Goal: Check status: Check status

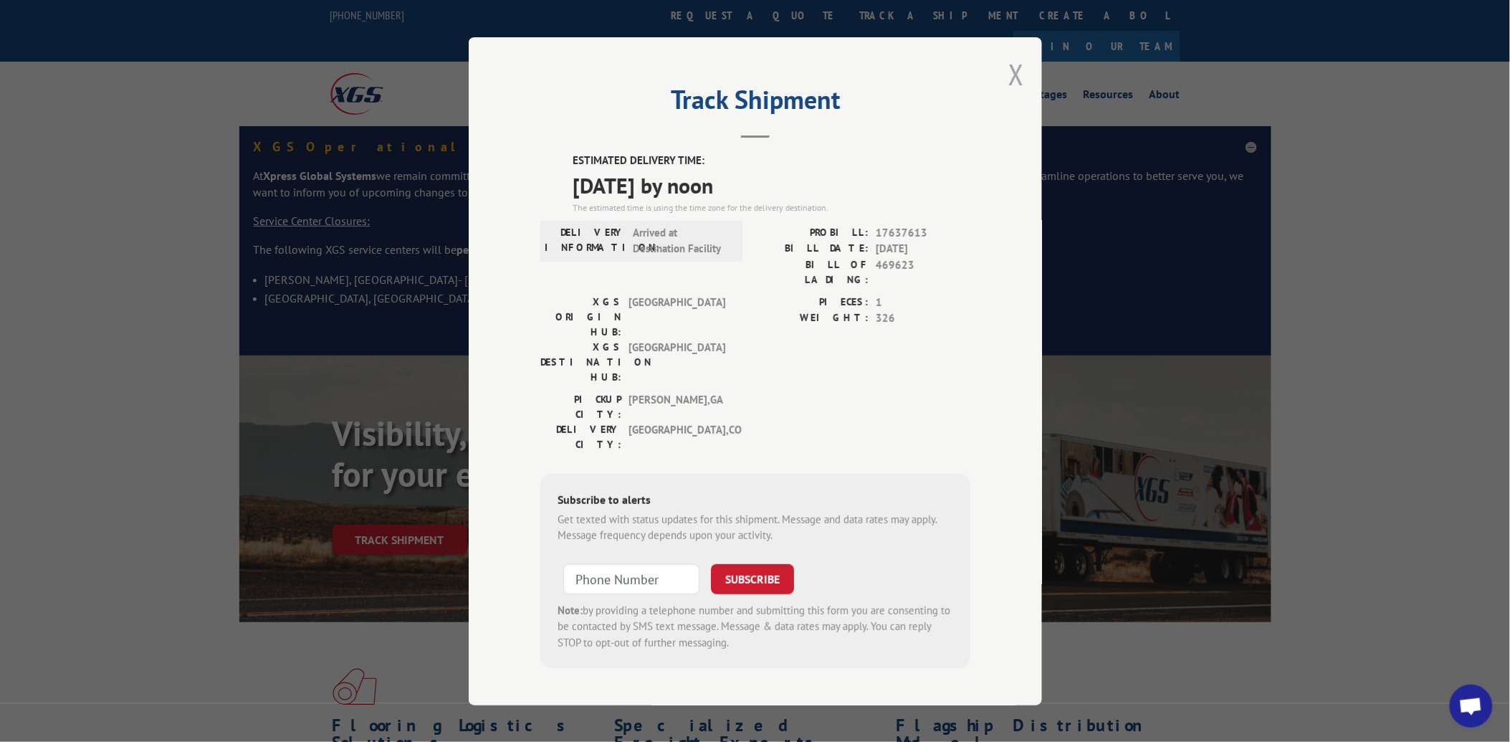
click at [1013, 81] on button "Close modal" at bounding box center [1016, 74] width 16 height 38
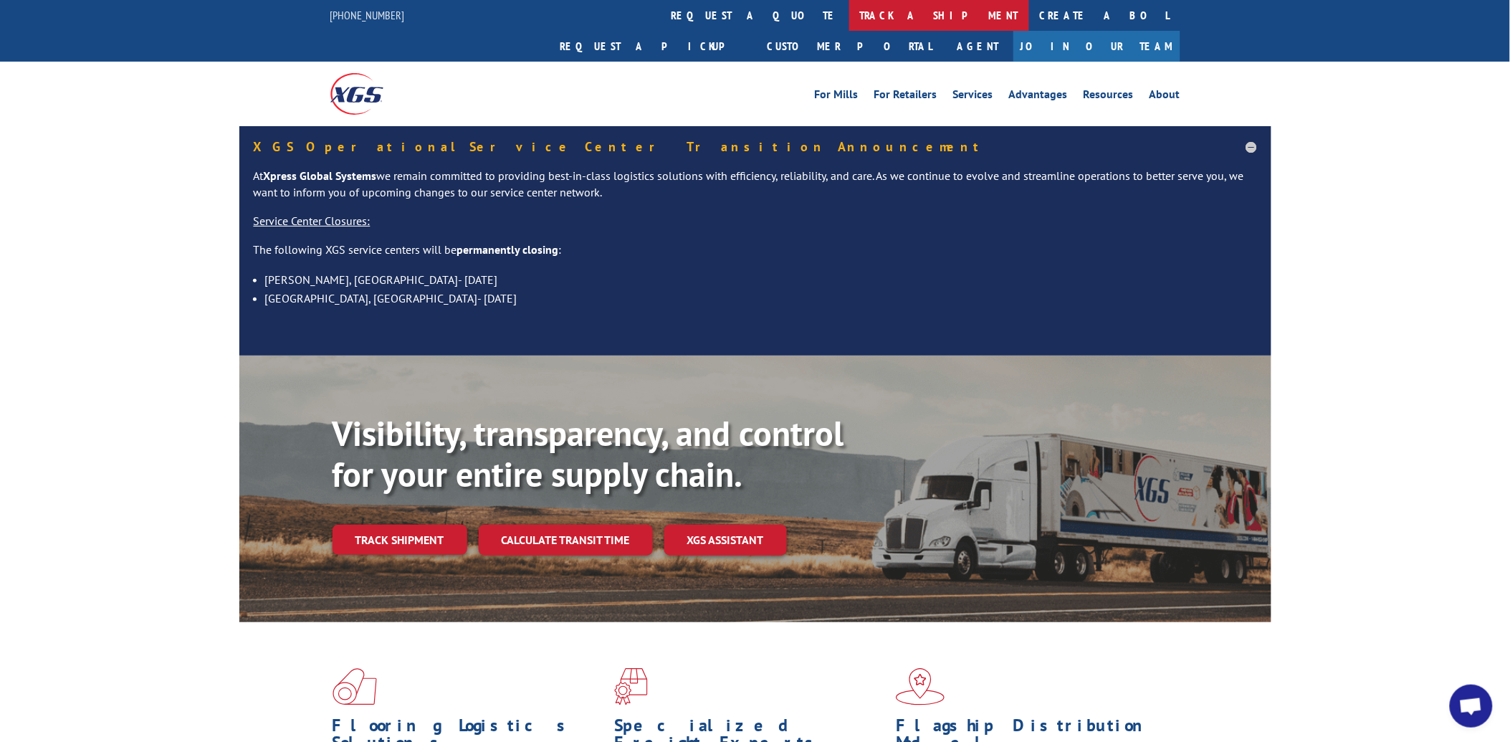
click at [849, 19] on link "track a shipment" at bounding box center [939, 15] width 180 height 31
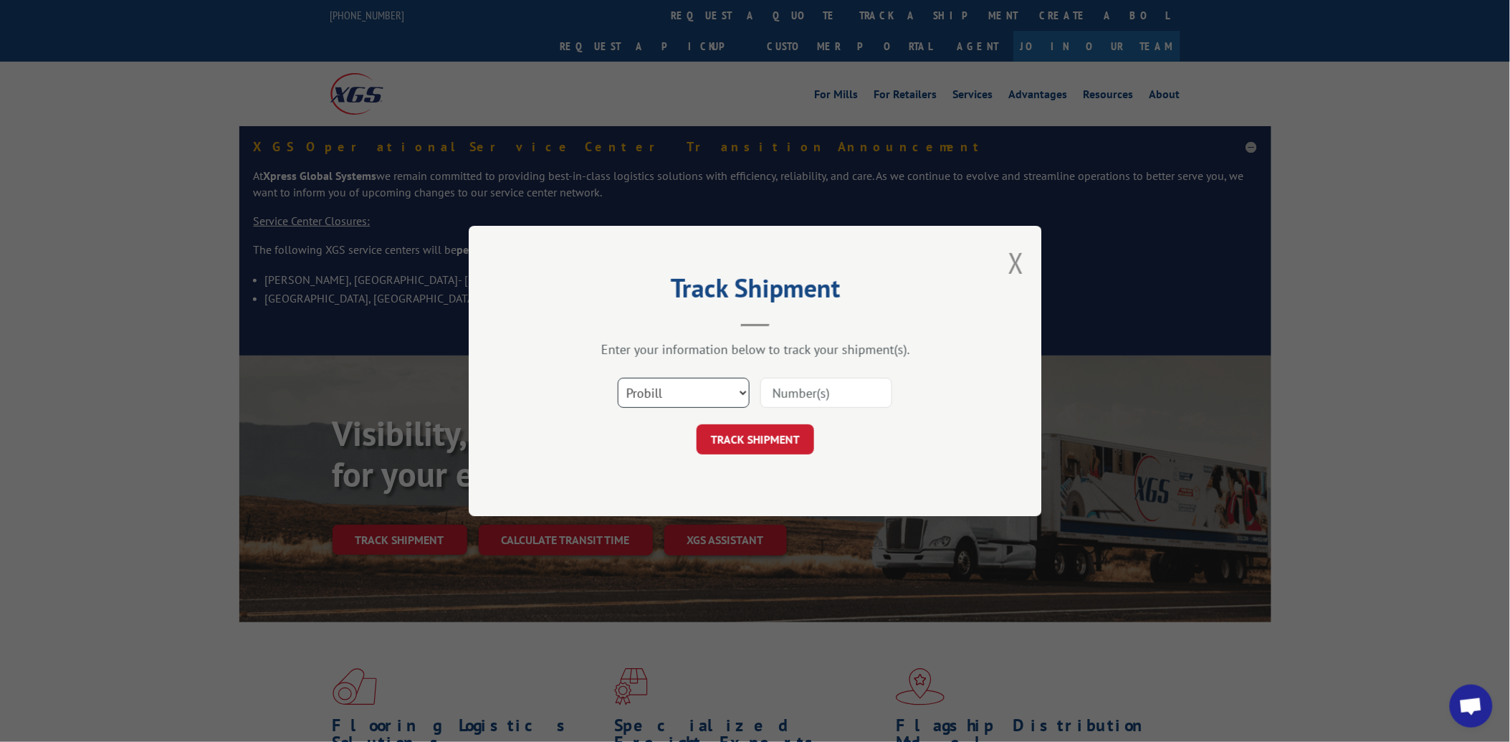
drag, startPoint x: 677, startPoint y: 390, endPoint x: 679, endPoint y: 403, distance: 13.1
click at [677, 390] on select "Select category... Probill BOL PO" at bounding box center [684, 393] width 132 height 30
select select "po"
click at [618, 378] on select "Select category... Probill BOL PO" at bounding box center [684, 393] width 132 height 30
click at [775, 403] on input at bounding box center [826, 393] width 132 height 30
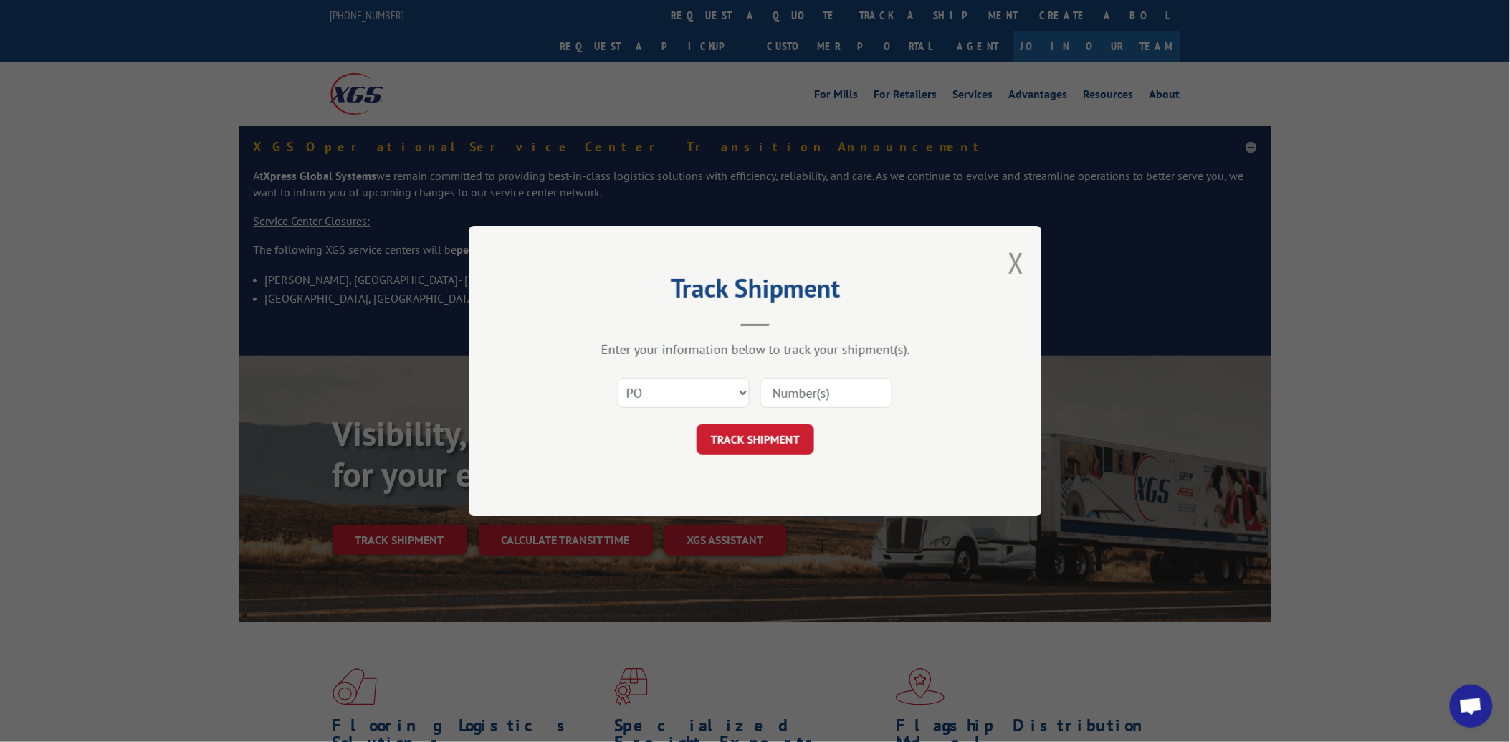
paste input "12510516"
type input "12510516"
click at [799, 446] on button "TRACK SHIPMENT" at bounding box center [756, 439] width 118 height 30
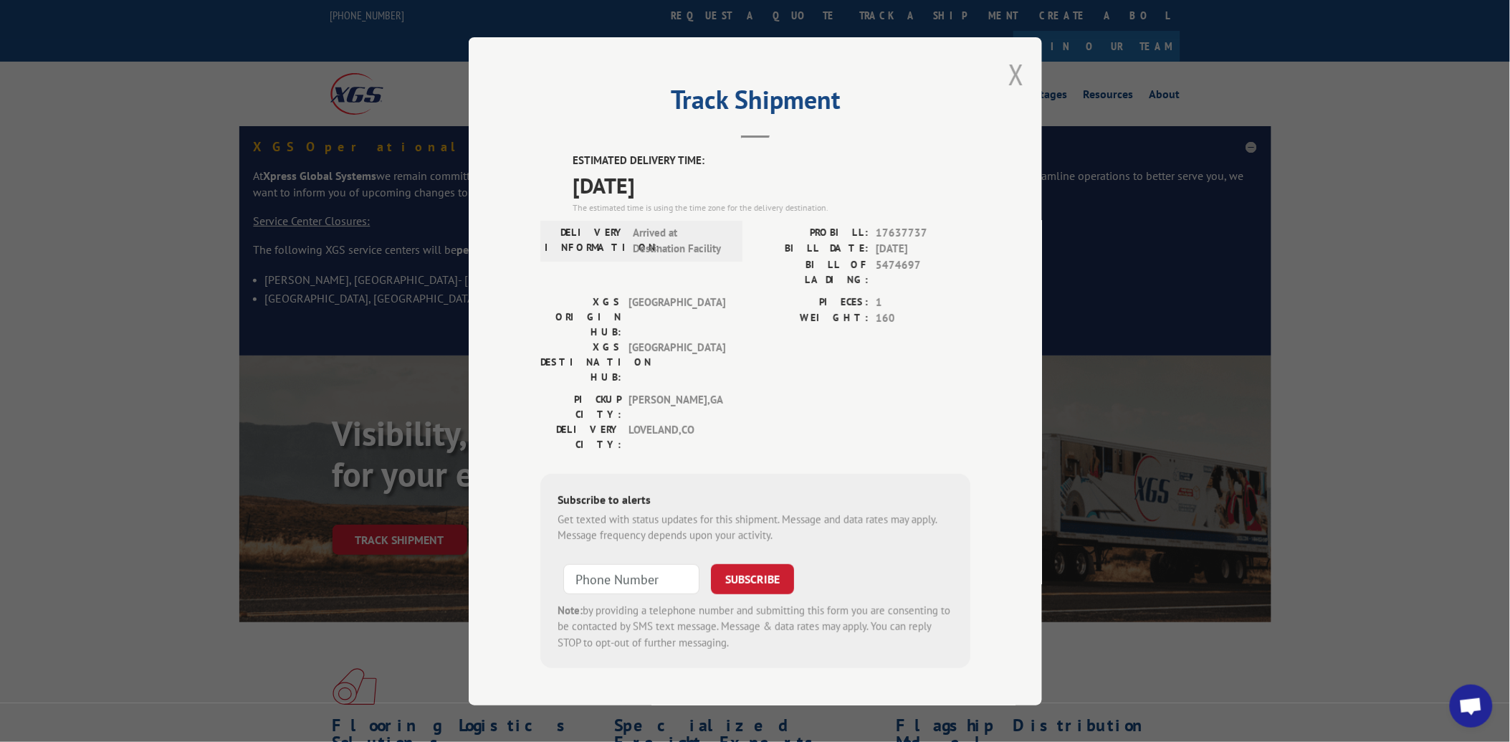
click at [1018, 86] on button "Close modal" at bounding box center [1016, 74] width 16 height 38
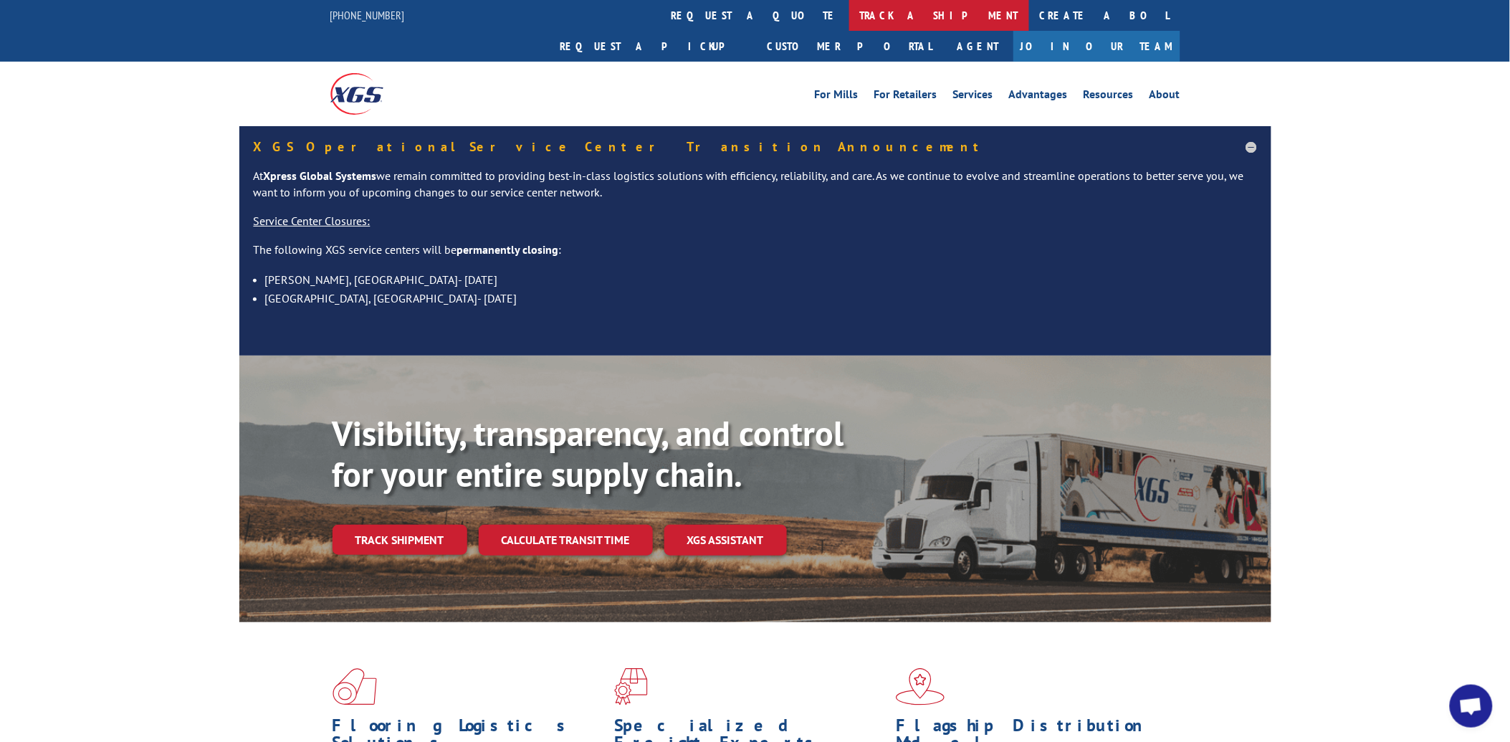
click at [849, 11] on link "track a shipment" at bounding box center [939, 15] width 180 height 31
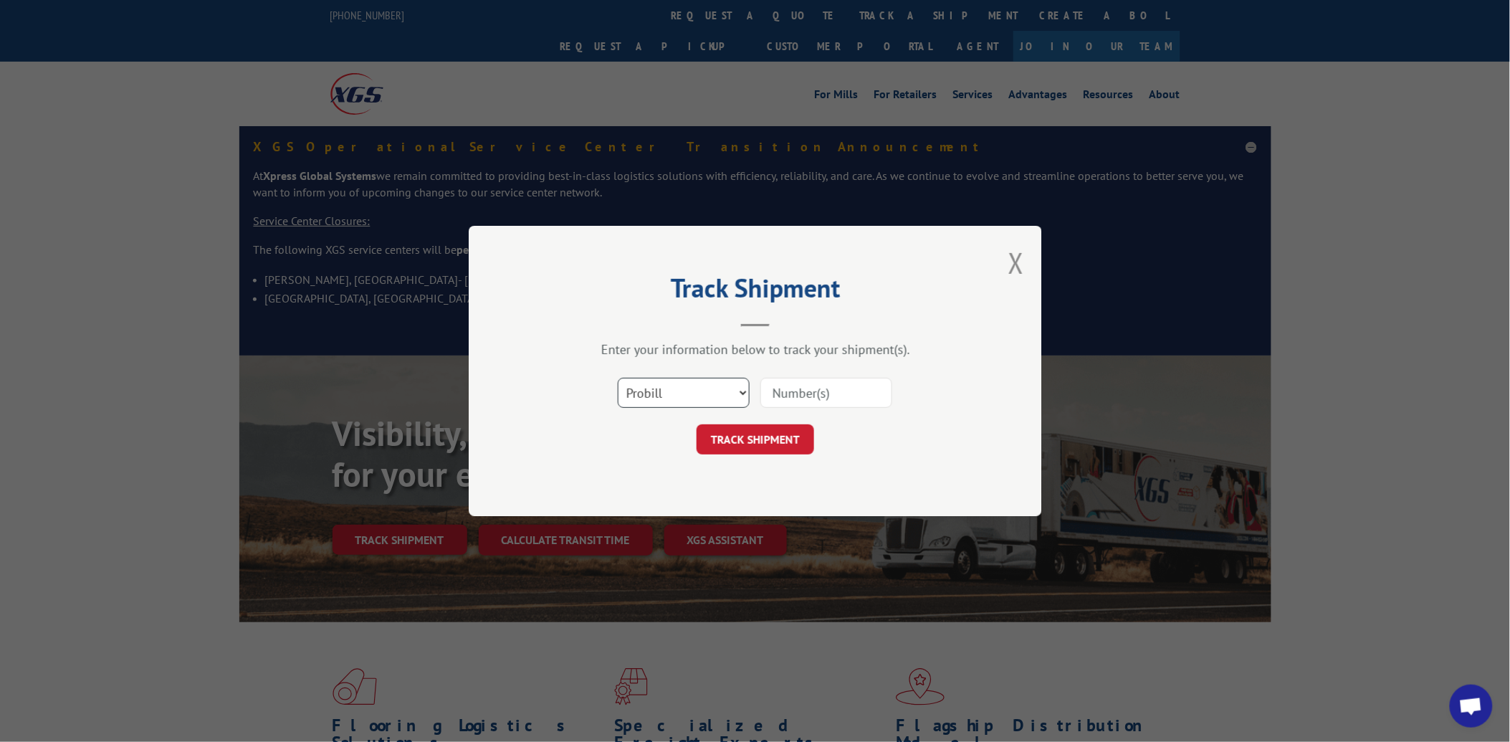
click at [696, 403] on select "Select category... Probill BOL PO" at bounding box center [684, 393] width 132 height 30
select select "po"
click at [618, 378] on select "Select category... Probill BOL PO" at bounding box center [684, 393] width 132 height 30
click at [805, 390] on input at bounding box center [826, 393] width 132 height 30
paste input "21535950"
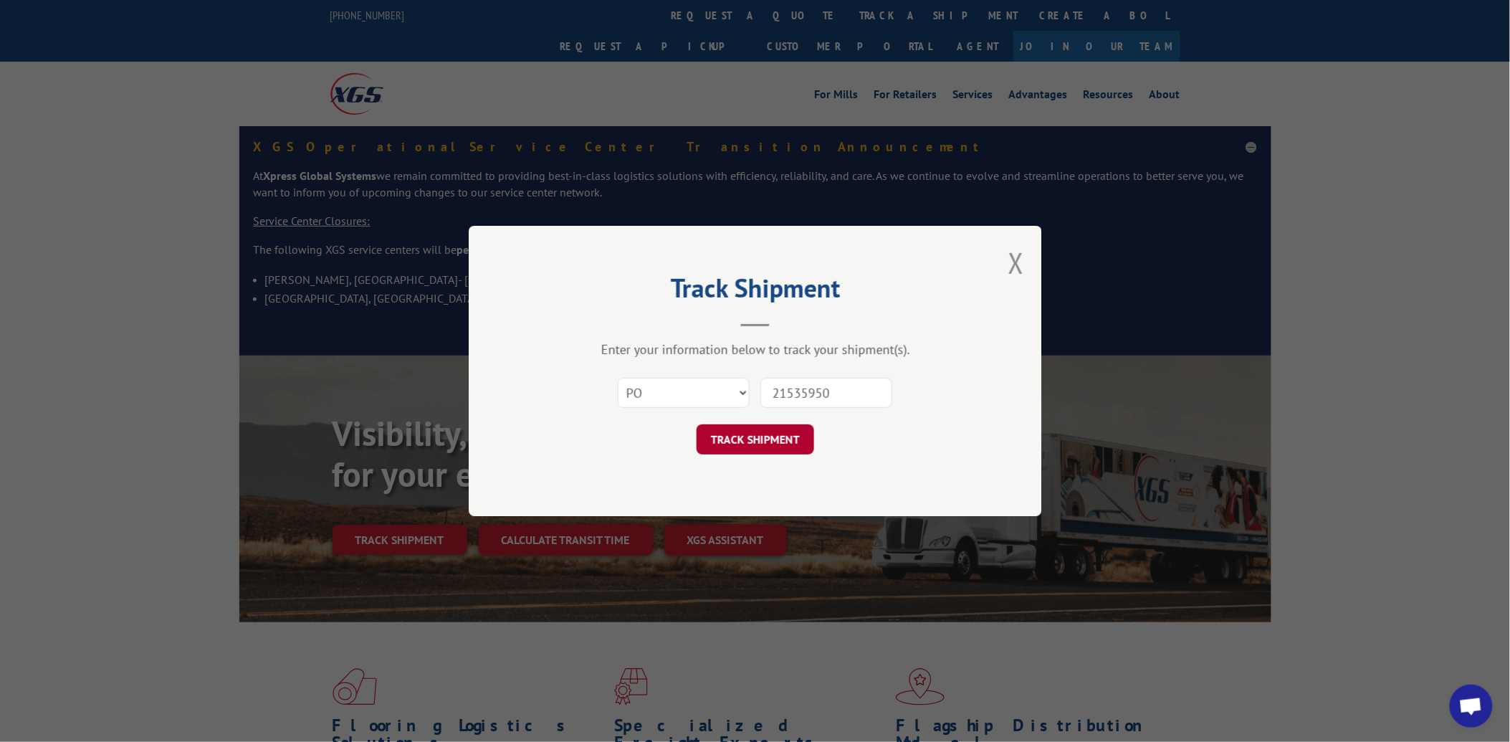
type input "21535950"
click at [770, 440] on button "TRACK SHIPMENT" at bounding box center [756, 439] width 118 height 30
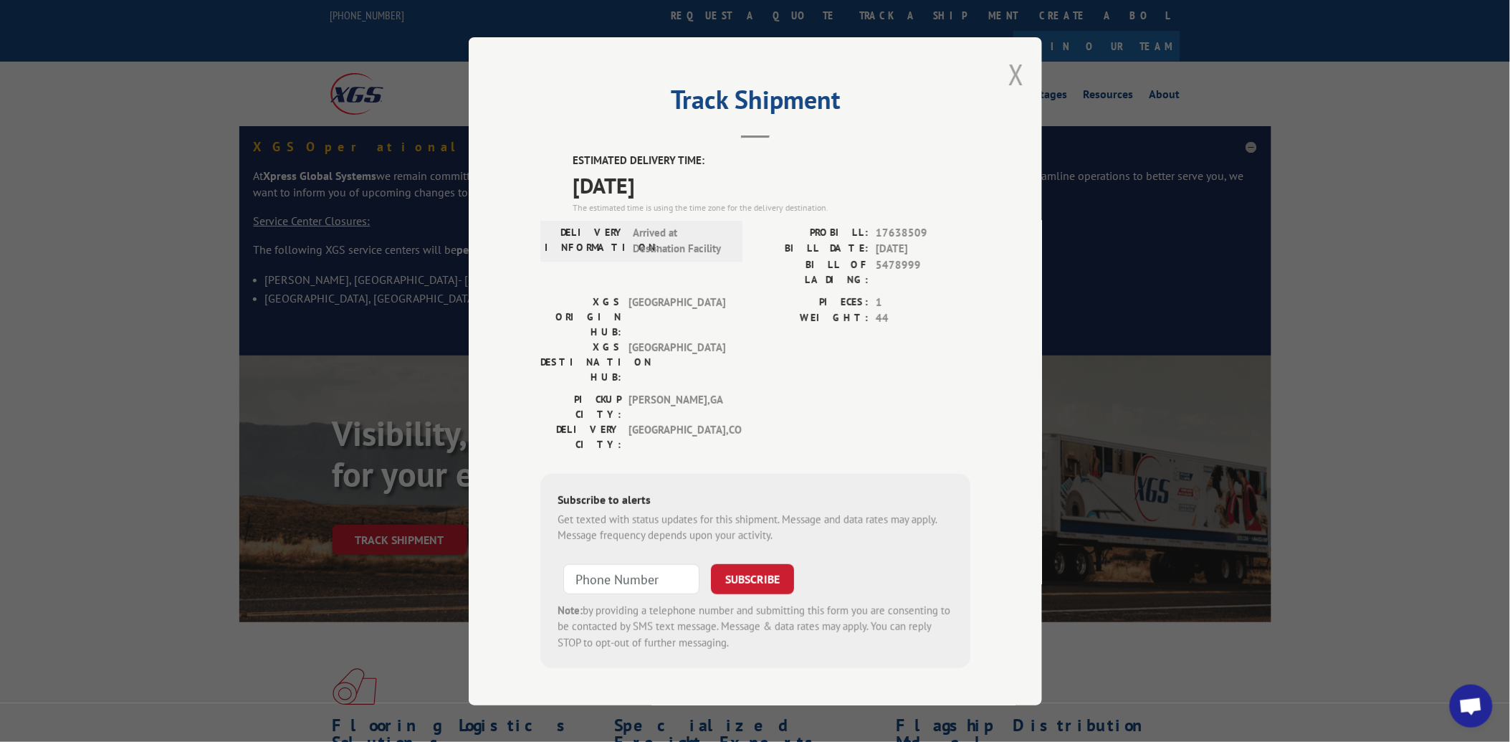
click at [1016, 92] on button "Close modal" at bounding box center [1016, 74] width 16 height 38
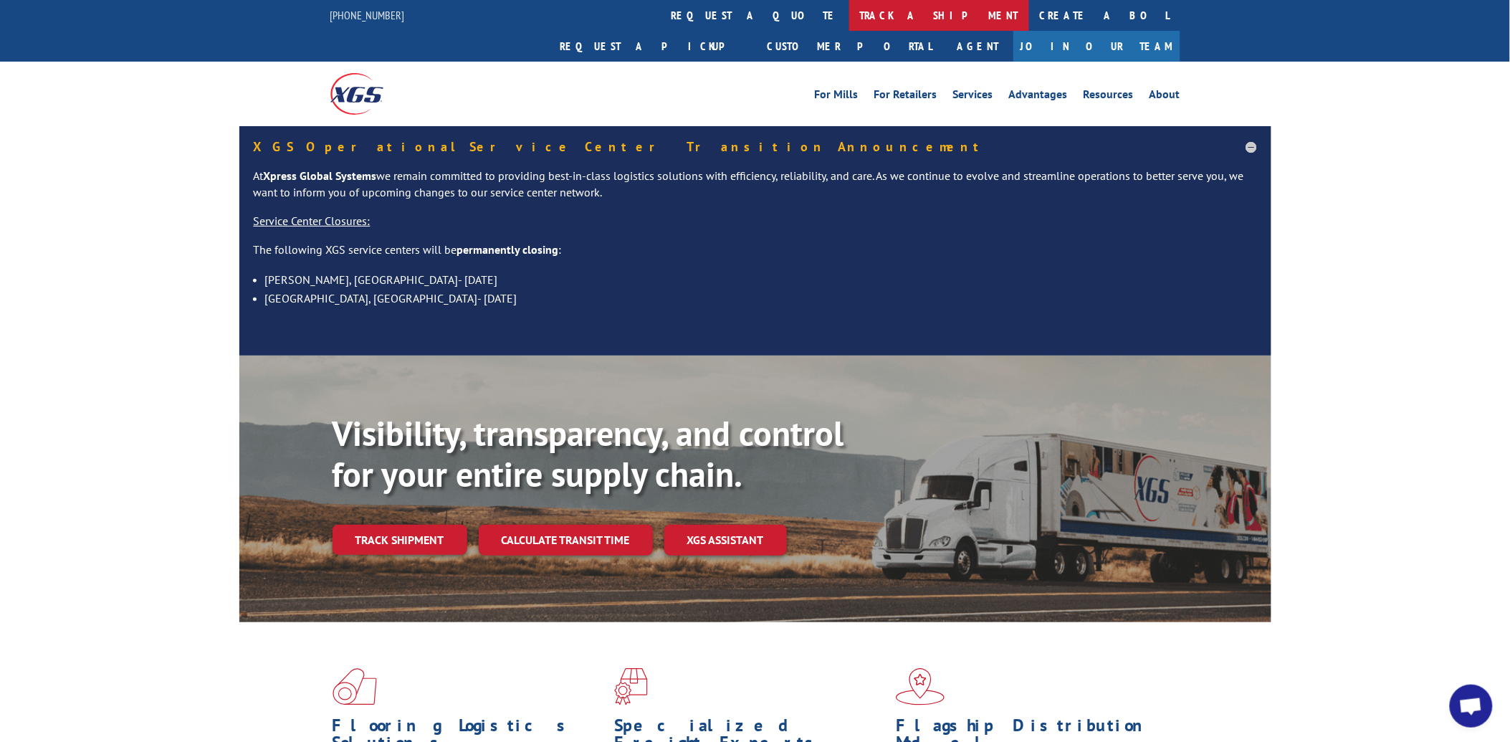
click at [849, 16] on link "track a shipment" at bounding box center [939, 15] width 180 height 31
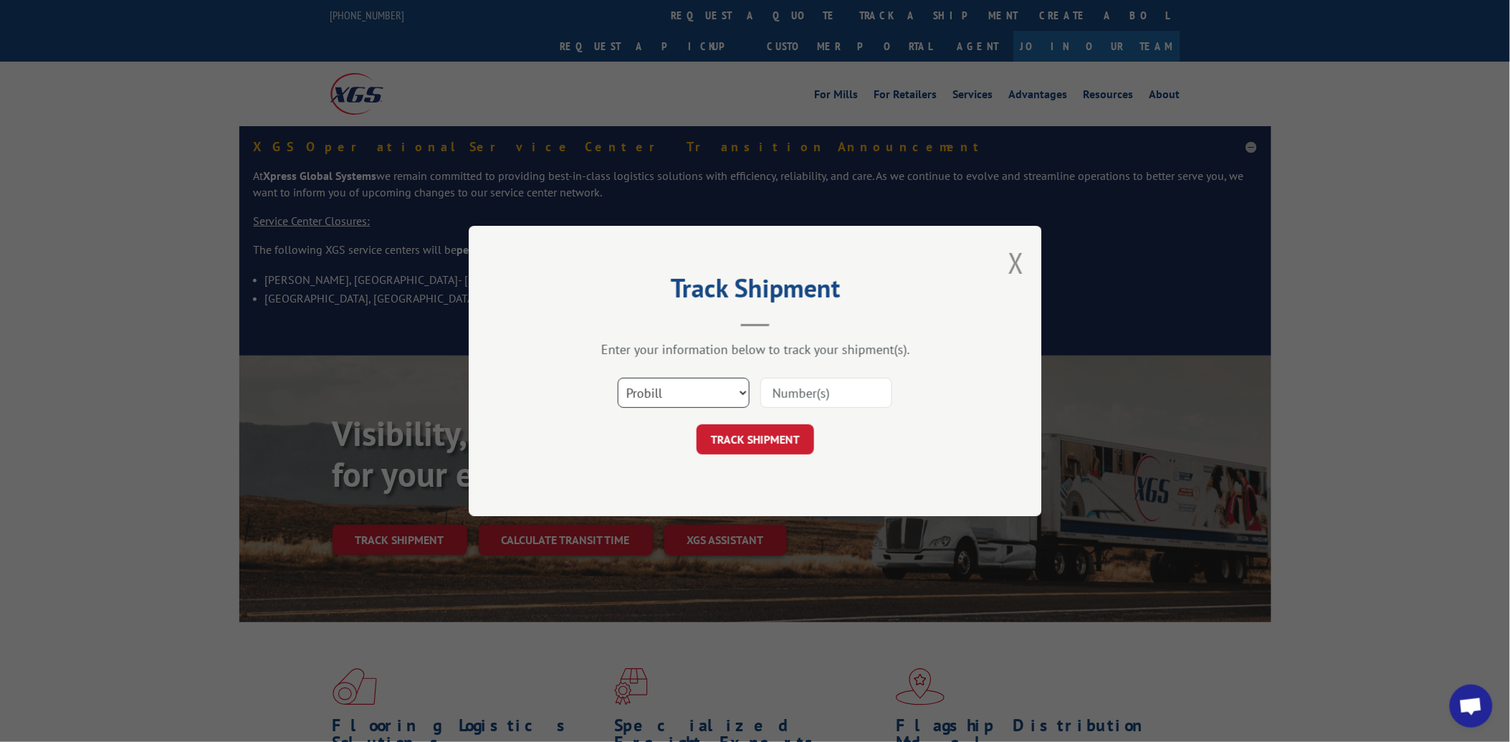
click at [682, 394] on select "Select category... Probill BOL PO" at bounding box center [684, 393] width 132 height 30
select select "po"
click at [618, 378] on select "Select category... Probill BOL PO" at bounding box center [684, 393] width 132 height 30
click at [791, 406] on input at bounding box center [826, 393] width 132 height 30
click at [799, 396] on input at bounding box center [826, 393] width 132 height 30
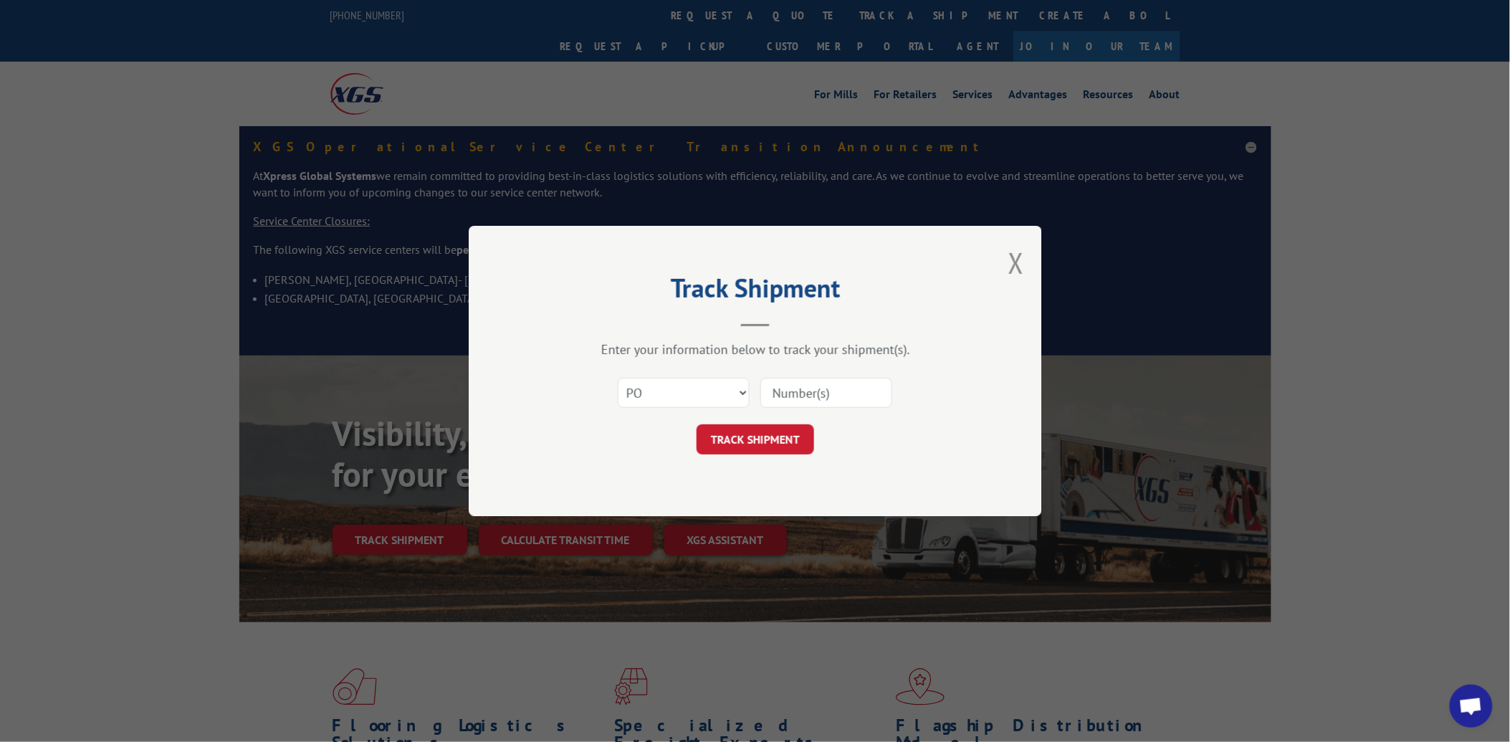
paste input "44533464"
type input "44533464"
click at [789, 445] on button "TRACK SHIPMENT" at bounding box center [756, 439] width 118 height 30
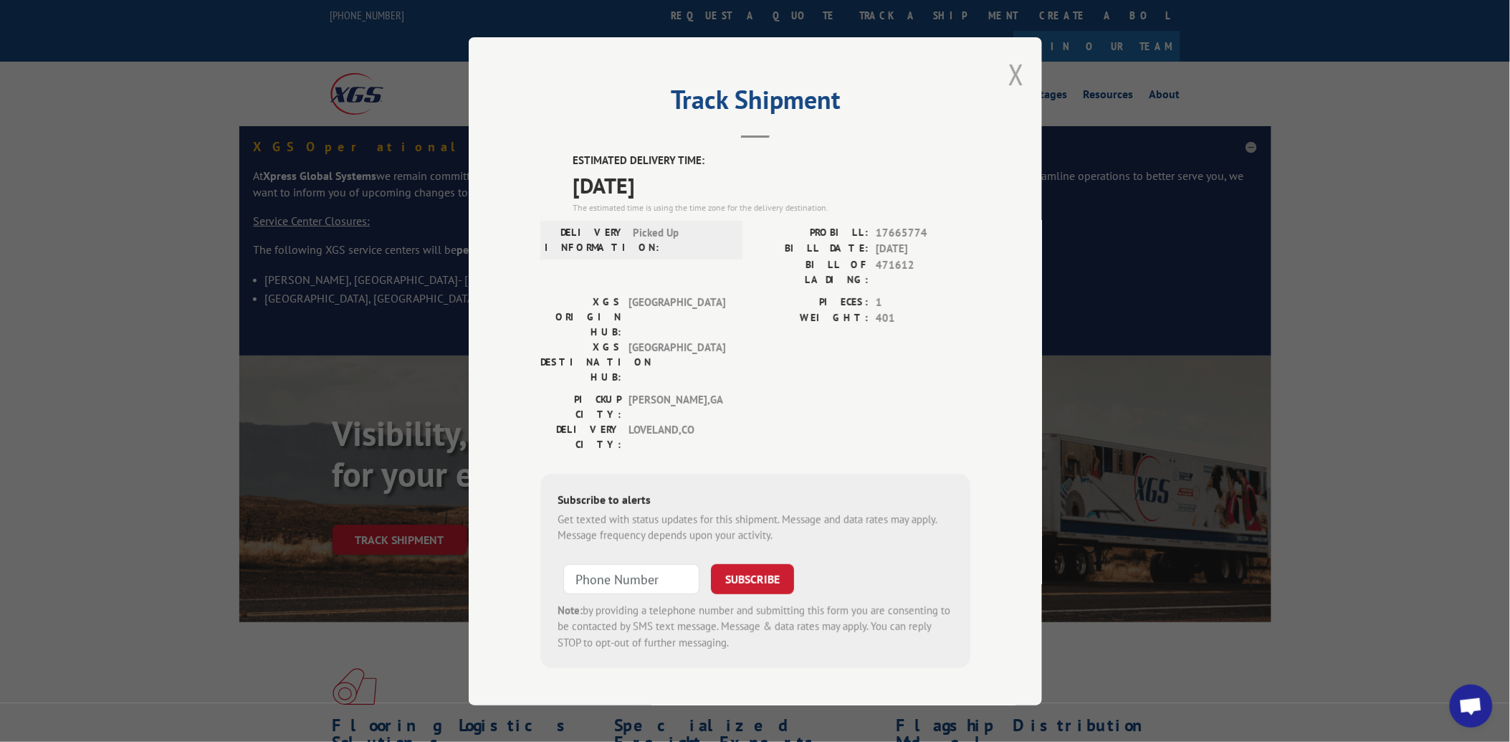
click at [1016, 83] on button "Close modal" at bounding box center [1016, 74] width 16 height 38
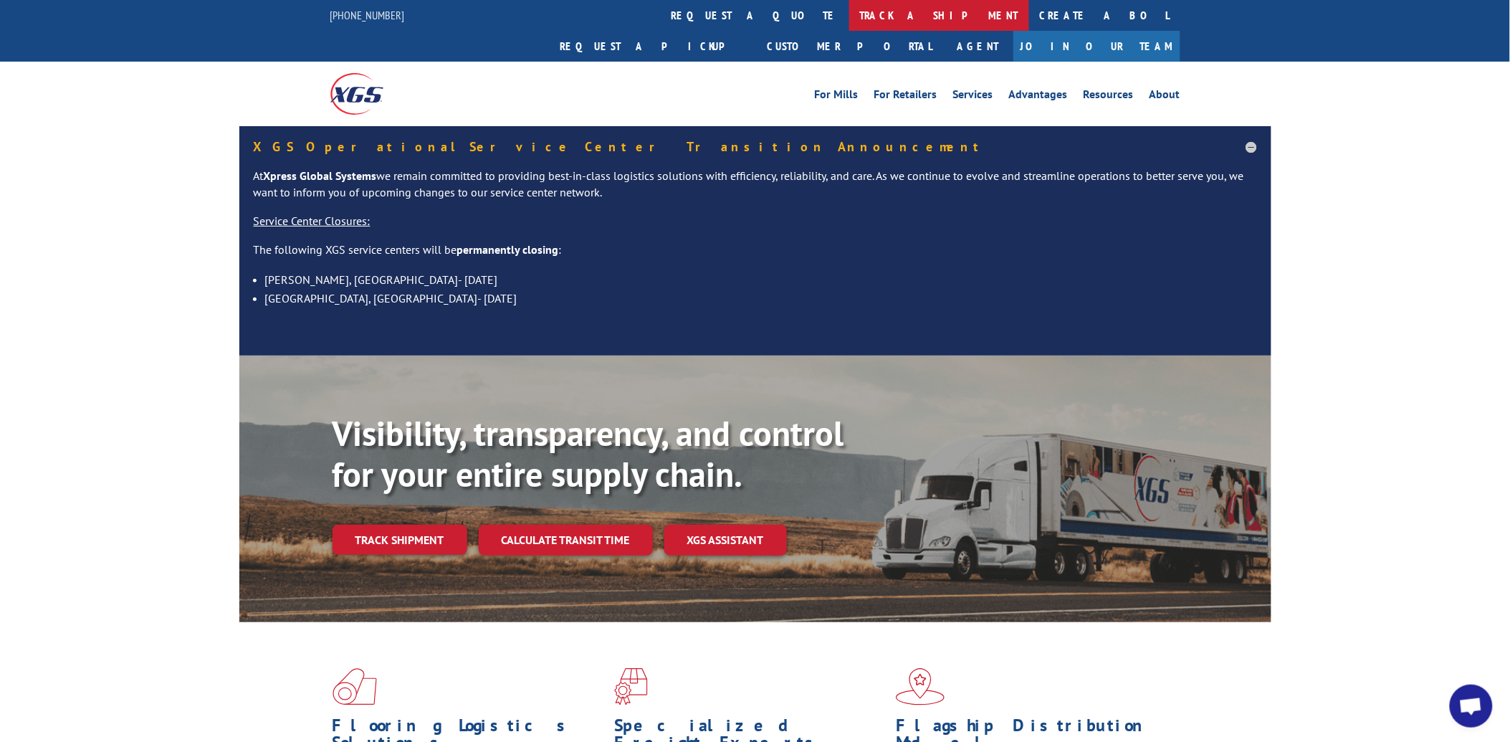
click at [849, 9] on link "track a shipment" at bounding box center [939, 15] width 180 height 31
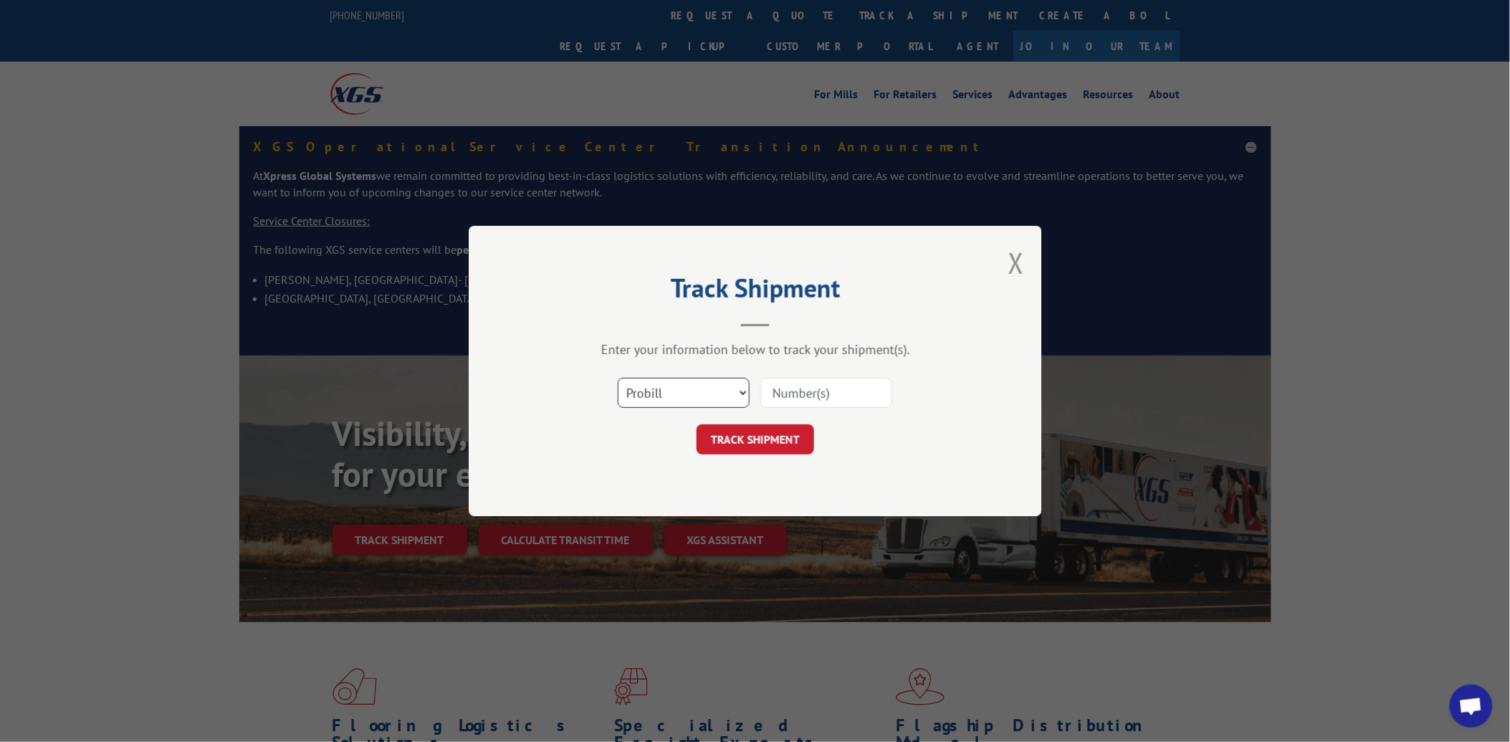
click at [672, 399] on select "Select category... Probill BOL PO" at bounding box center [684, 393] width 132 height 30
select select "po"
click at [618, 378] on select "Select category... Probill BOL PO" at bounding box center [684, 393] width 132 height 30
click at [797, 382] on input at bounding box center [826, 393] width 132 height 30
paste input "12510539"
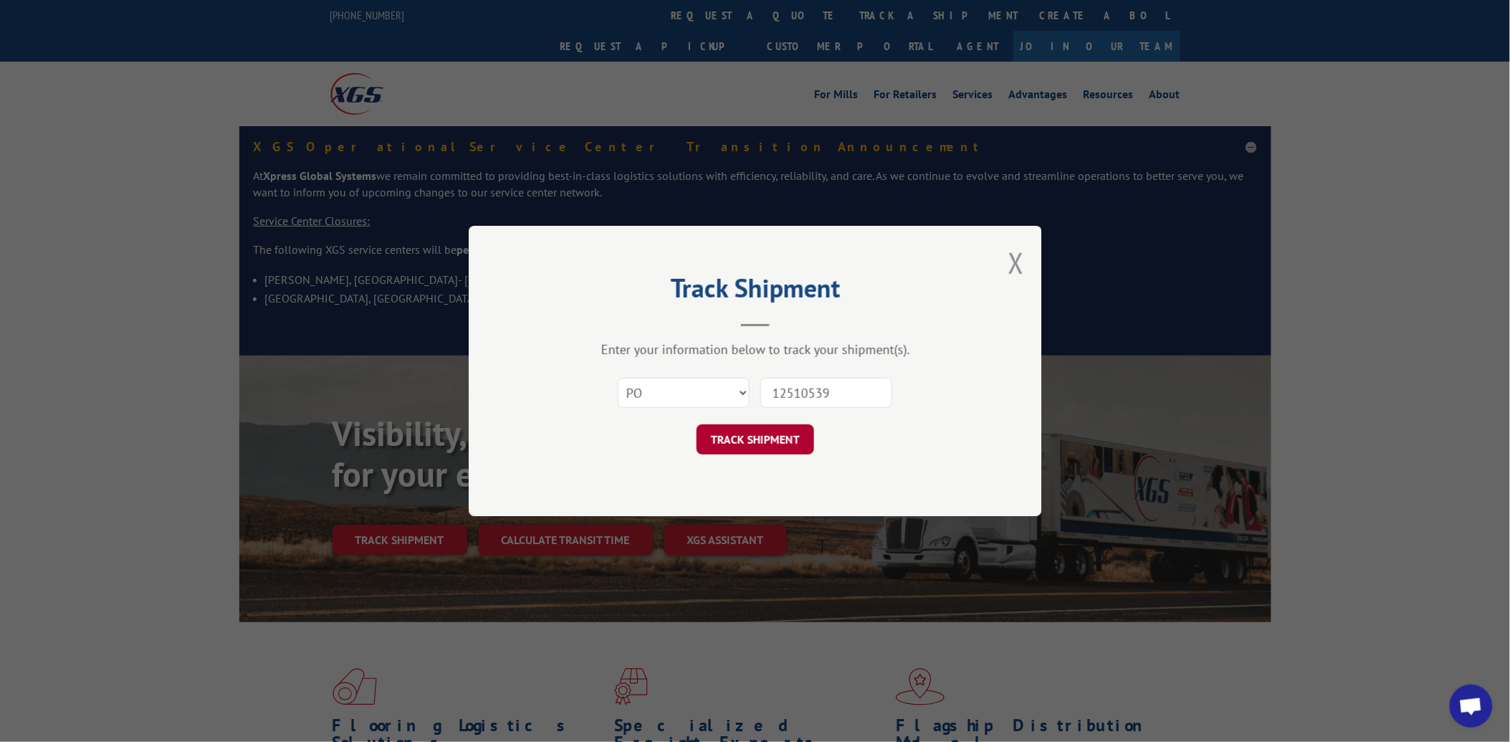
type input "12510539"
click at [750, 431] on button "TRACK SHIPMENT" at bounding box center [756, 439] width 118 height 30
